Goal: Transaction & Acquisition: Subscribe to service/newsletter

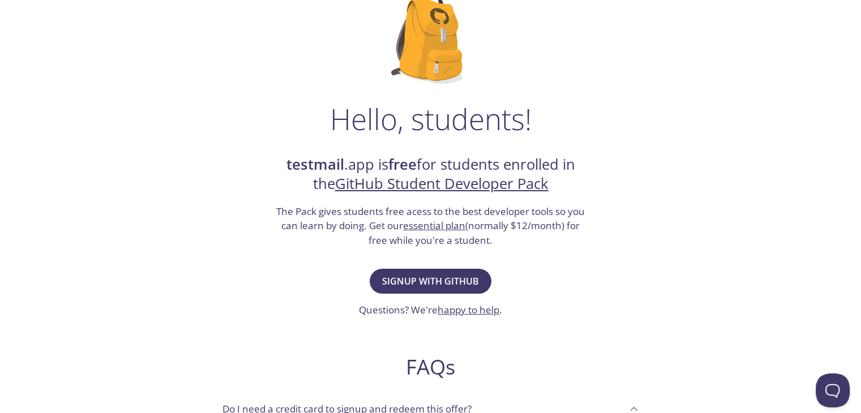
scroll to position [92, 0]
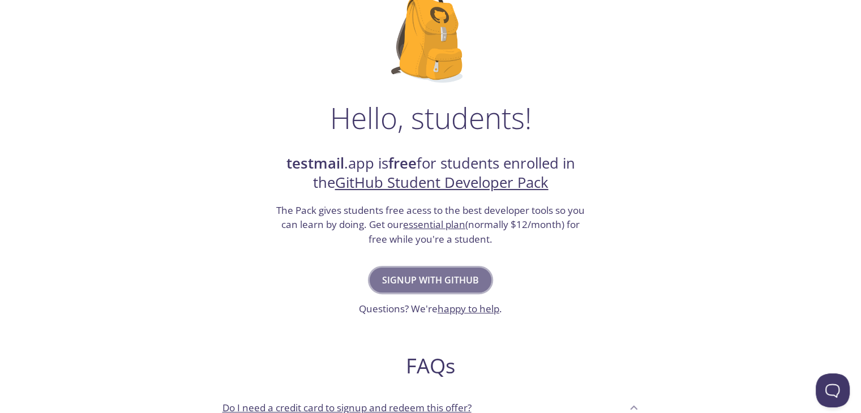
click at [448, 278] on span "Signup with GitHub" at bounding box center [430, 280] width 97 height 16
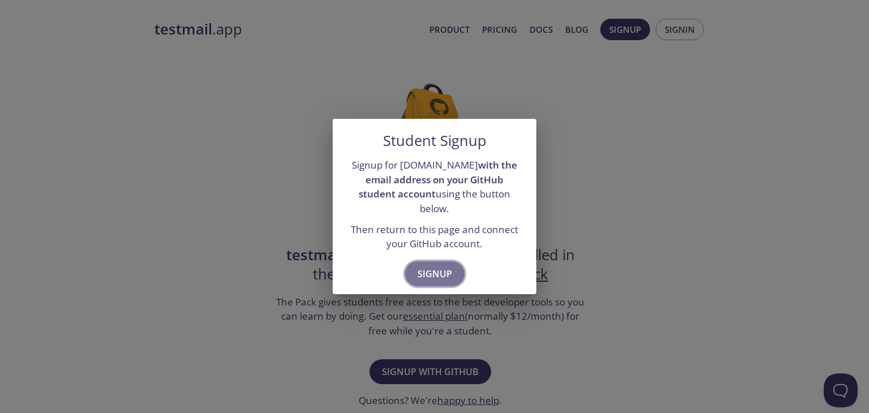
click at [446, 268] on span "Signup" at bounding box center [435, 274] width 35 height 16
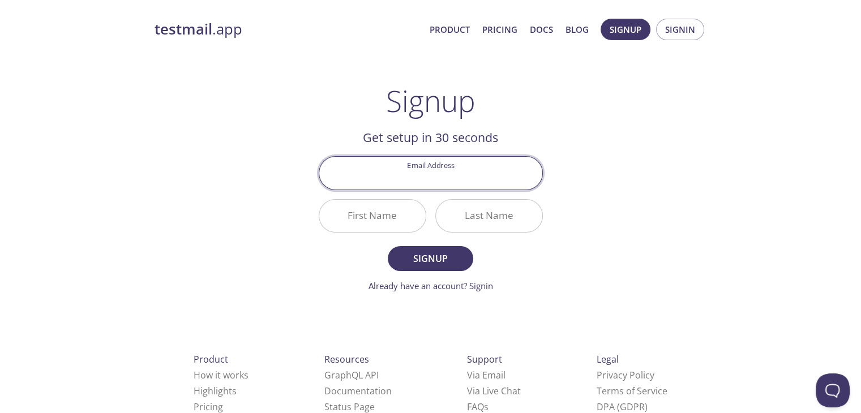
click at [428, 182] on input "Email Address" at bounding box center [430, 173] width 223 height 32
type input "[EMAIL_ADDRESS][DOMAIN_NAME]"
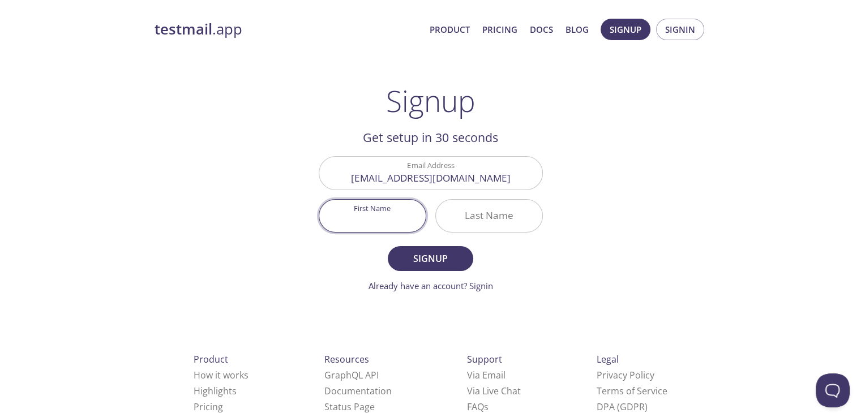
click at [369, 216] on input "First Name" at bounding box center [372, 216] width 106 height 32
type input "Bharathkannan"
click at [450, 218] on input "Last Name" at bounding box center [489, 216] width 106 height 32
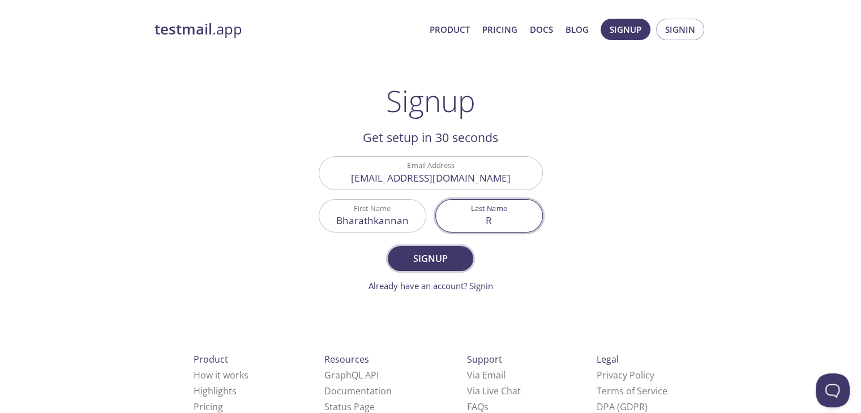
type input "R"
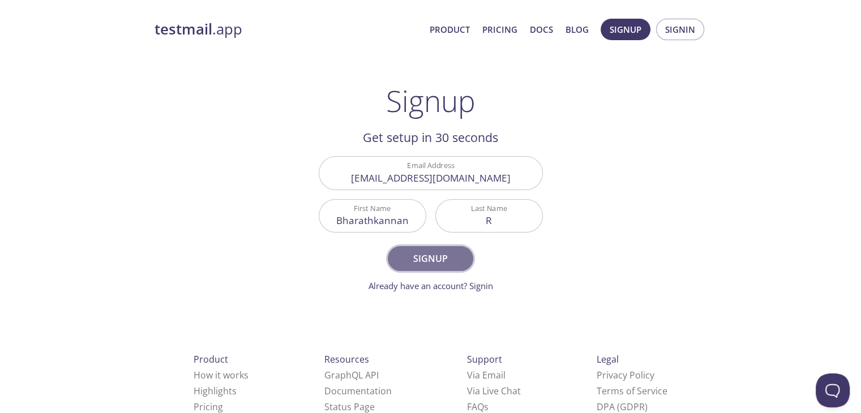
click at [444, 253] on span "Signup" at bounding box center [430, 259] width 60 height 16
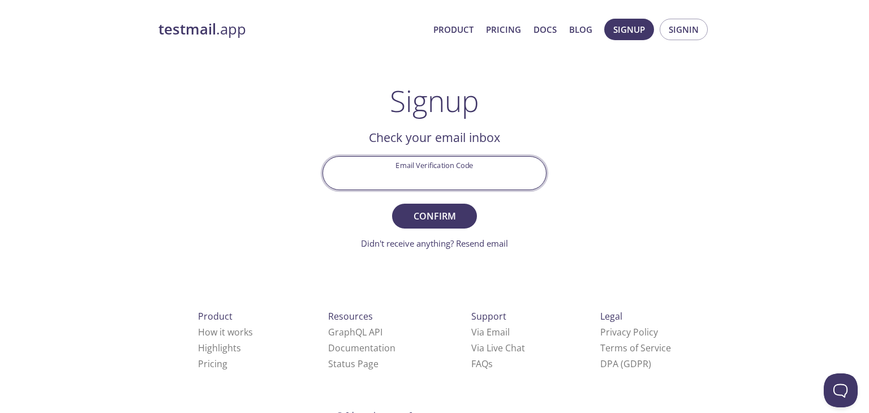
click at [408, 178] on input "Email Verification Code" at bounding box center [434, 173] width 223 height 32
paste input "UR451HX"
type input "UR451HX"
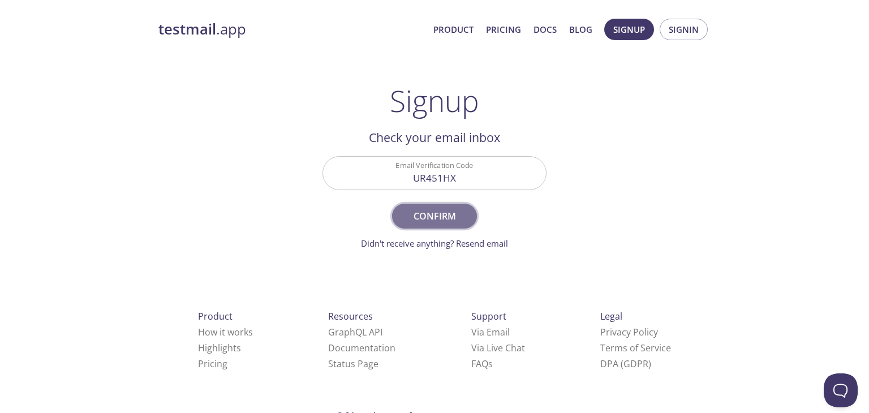
click at [409, 214] on span "Confirm" at bounding box center [435, 216] width 60 height 16
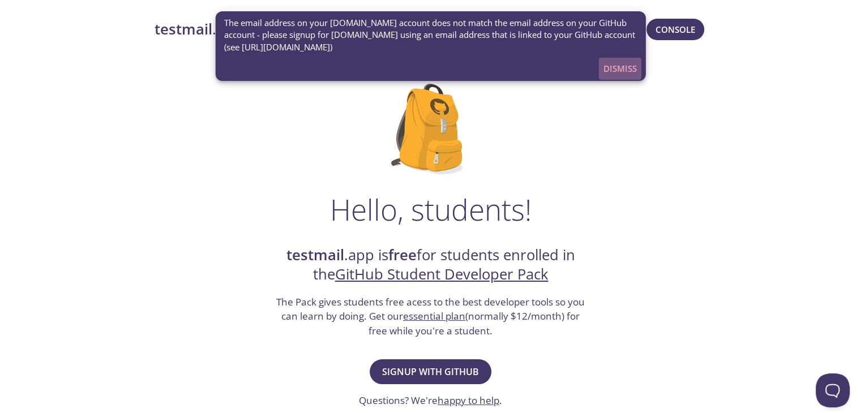
click at [621, 71] on span "Dismiss" at bounding box center [619, 68] width 33 height 15
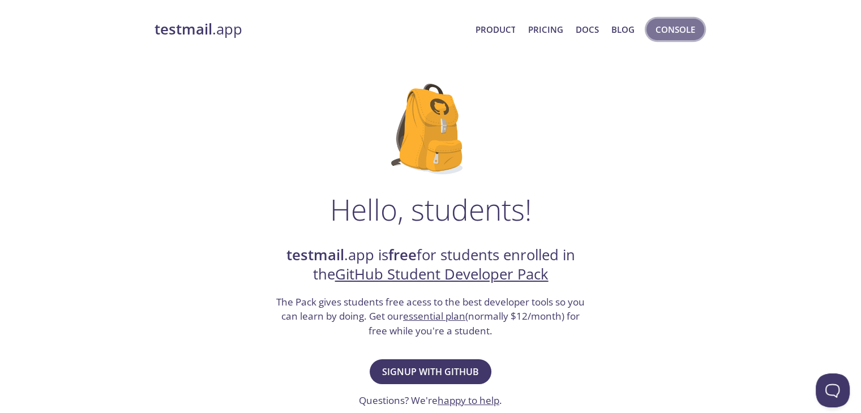
click at [661, 29] on span "Console" at bounding box center [675, 29] width 40 height 15
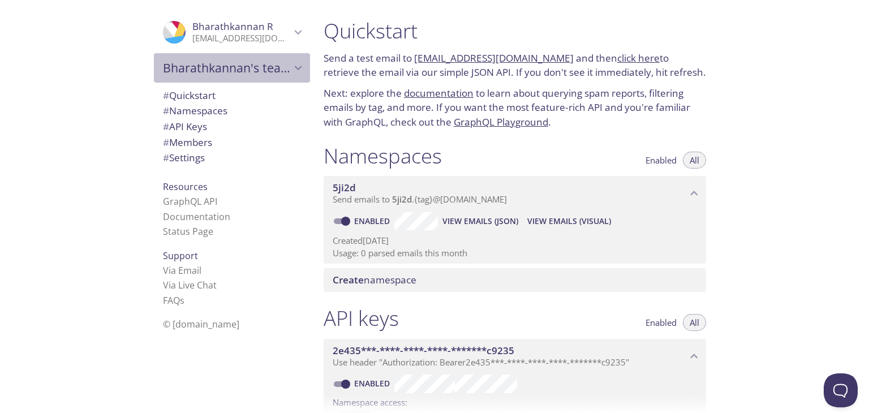
click at [263, 66] on span "Bharathkannan's team" at bounding box center [227, 68] width 128 height 16
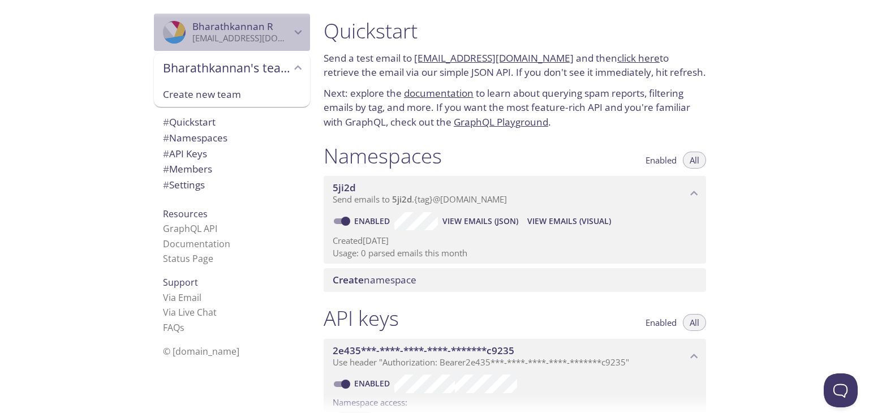
click at [254, 41] on p "[EMAIL_ADDRESS][DOMAIN_NAME]" at bounding box center [241, 38] width 98 height 11
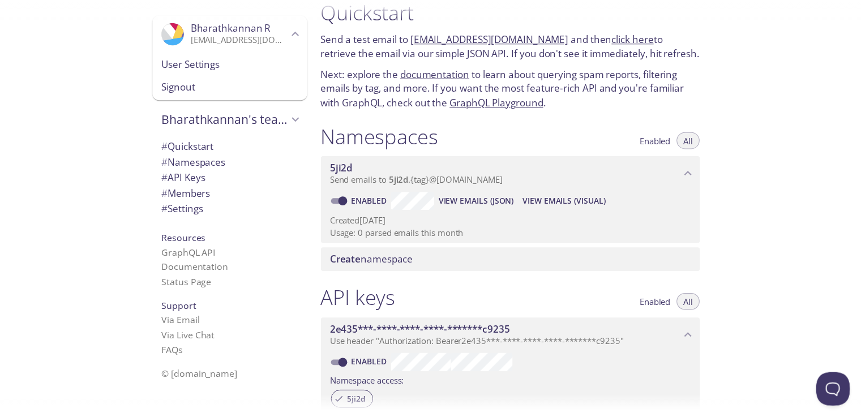
scroll to position [20, 0]
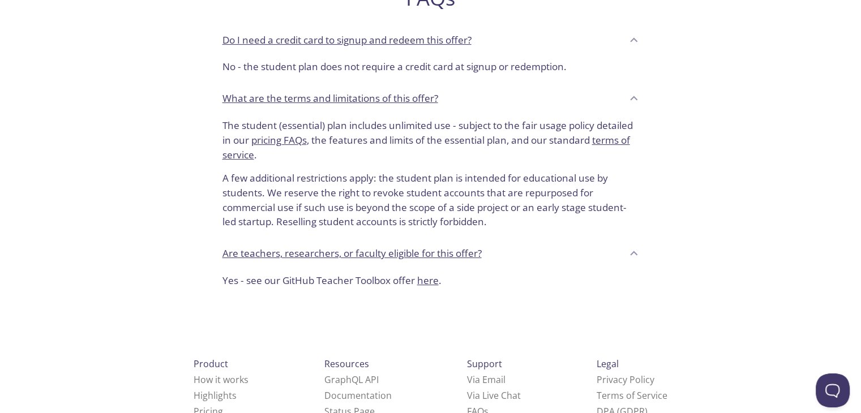
scroll to position [459, 0]
